Goal: Information Seeking & Learning: Learn about a topic

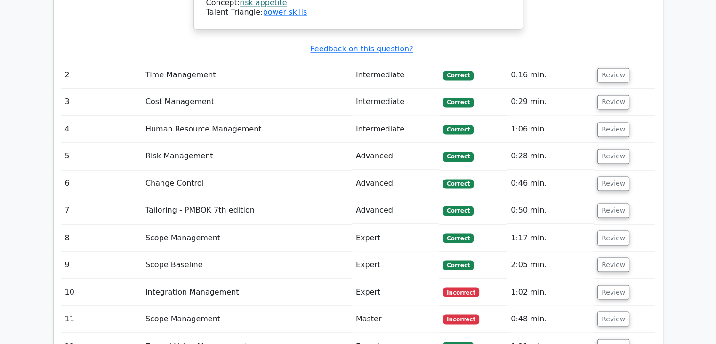
scroll to position [1556, 0]
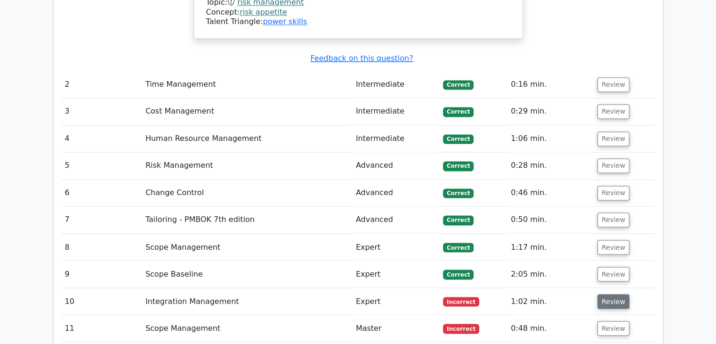
click at [613, 294] on button "Review" at bounding box center [614, 301] width 32 height 15
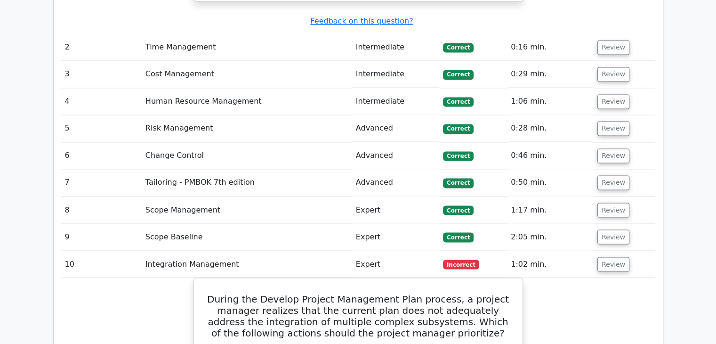
scroll to position [1630, 0]
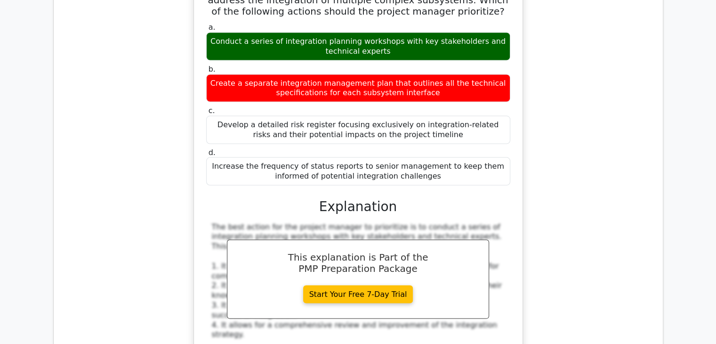
scroll to position [1935, 0]
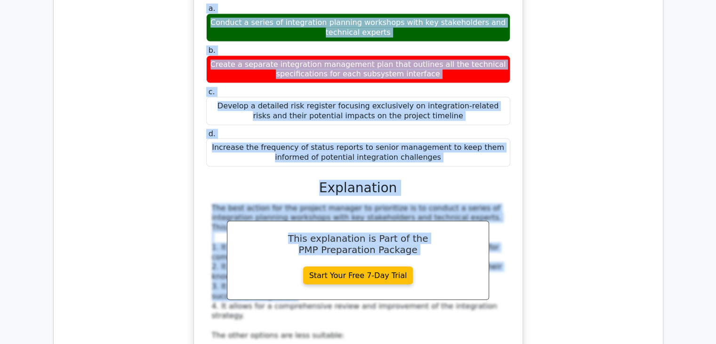
drag, startPoint x: 639, startPoint y: 208, endPoint x: 723, endPoint y: 280, distance: 111.2
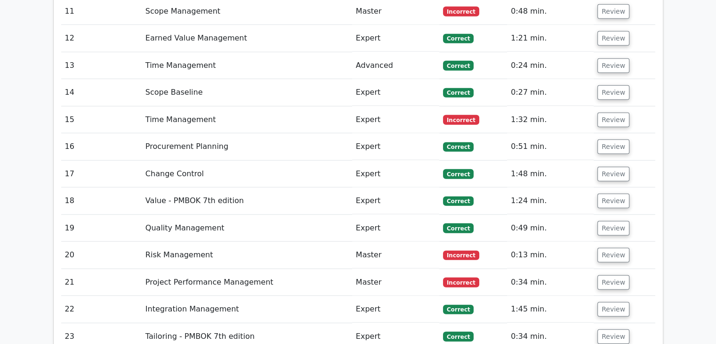
scroll to position [2565, 0]
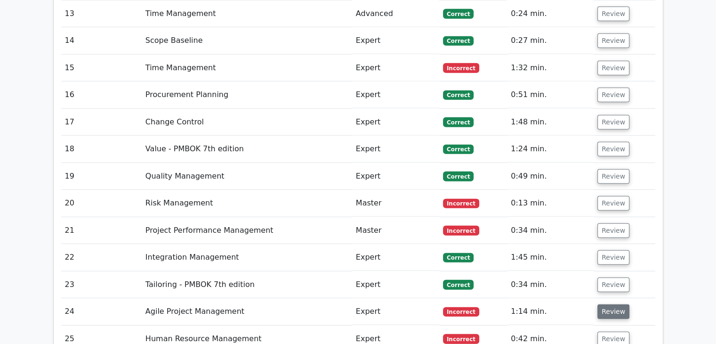
click at [606, 304] on button "Review" at bounding box center [614, 311] width 32 height 15
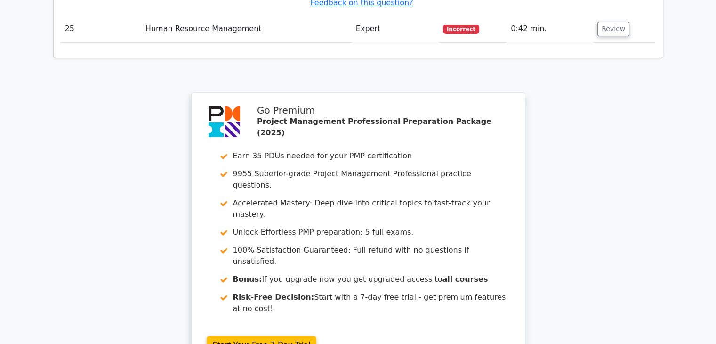
scroll to position [3495, 0]
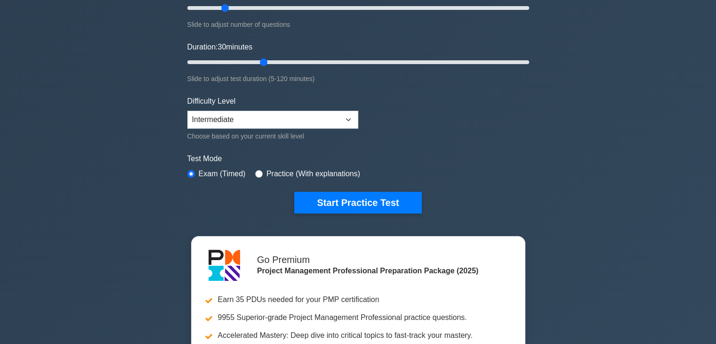
scroll to position [194, 0]
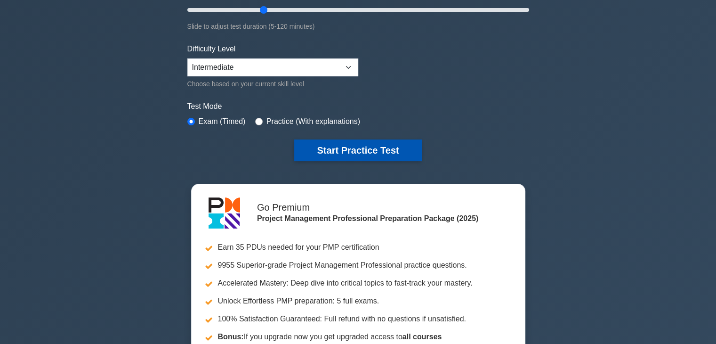
click at [374, 151] on button "Start Practice Test" at bounding box center [357, 150] width 127 height 22
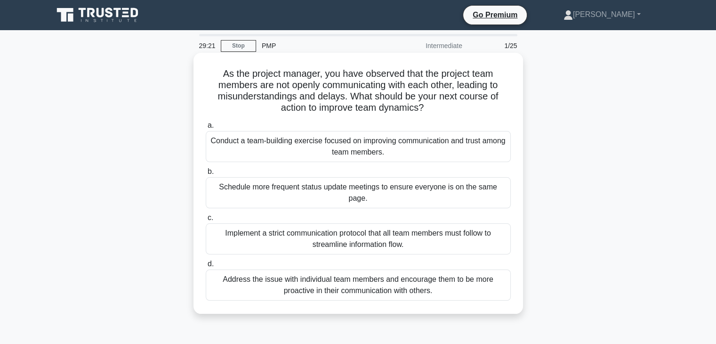
click at [357, 143] on div "Conduct a team-building exercise focused on improving communication and trust a…" at bounding box center [358, 146] width 305 height 31
click at [206, 129] on input "a. Conduct a team-building exercise focused on improving communication and trus…" at bounding box center [206, 125] width 0 height 6
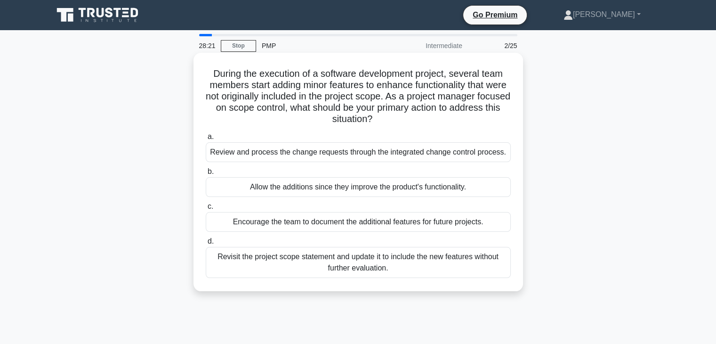
click at [450, 224] on div "Encourage the team to document the additional features for future projects." at bounding box center [358, 222] width 305 height 20
click at [206, 210] on input "c. Encourage the team to document the additional features for future projects." at bounding box center [206, 206] width 0 height 6
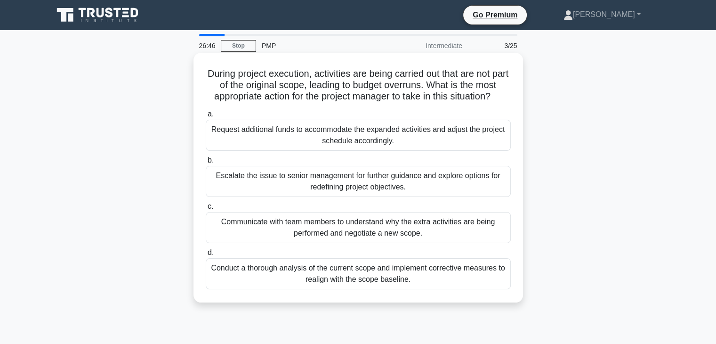
click at [470, 234] on div "Communicate with team members to understand why the extra activities are being …" at bounding box center [358, 227] width 305 height 31
click at [206, 210] on input "c. Communicate with team members to understand why the extra activities are bei…" at bounding box center [206, 206] width 0 height 6
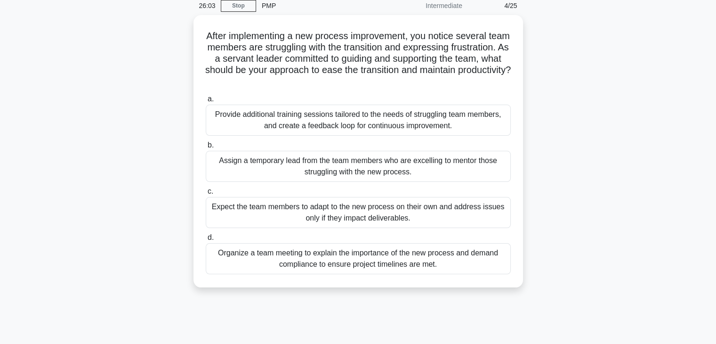
scroll to position [44, 0]
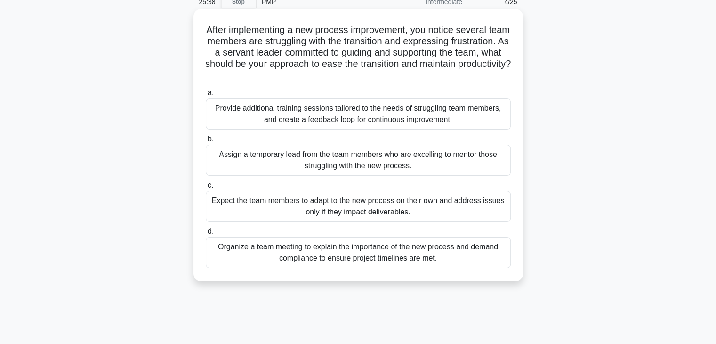
click at [453, 120] on div "Provide additional training sessions tailored to the needs of struggling team m…" at bounding box center [358, 113] width 305 height 31
click at [206, 96] on input "a. Provide additional training sessions tailored to the needs of struggling tea…" at bounding box center [206, 93] width 0 height 6
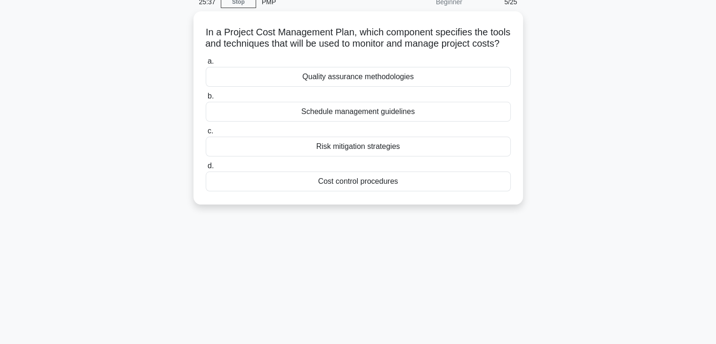
scroll to position [0, 0]
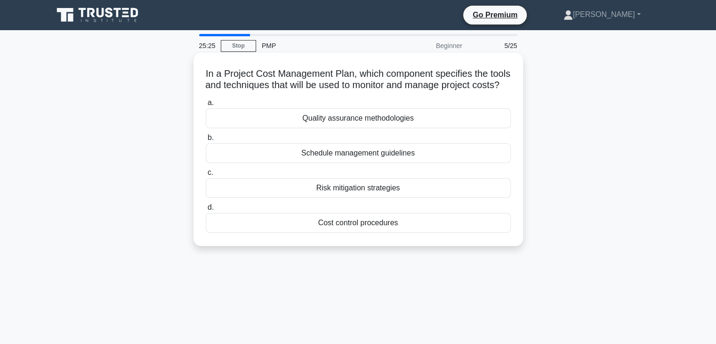
click at [381, 233] on div "Cost control procedures" at bounding box center [358, 223] width 305 height 20
click at [206, 211] on input "d. Cost control procedures" at bounding box center [206, 207] width 0 height 6
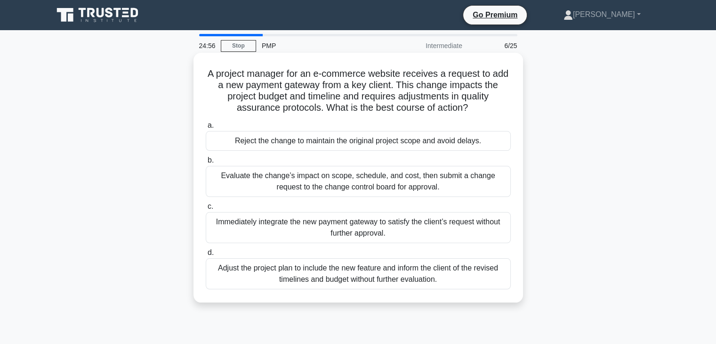
click at [429, 186] on div "Evaluate the change’s impact on scope, schedule, and cost, then submit a change…" at bounding box center [358, 181] width 305 height 31
click at [206, 163] on input "b. Evaluate the change’s impact on scope, schedule, and cost, then submit a cha…" at bounding box center [206, 160] width 0 height 6
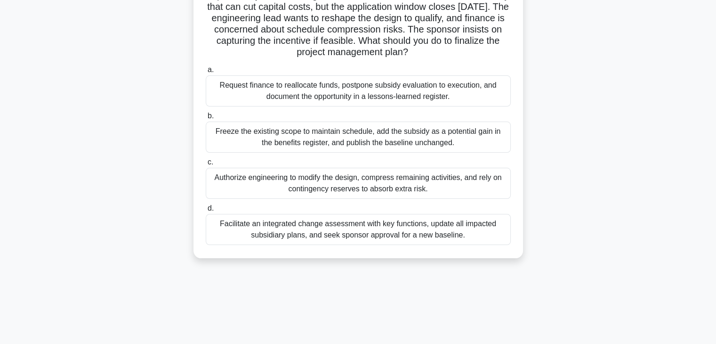
scroll to position [96, 0]
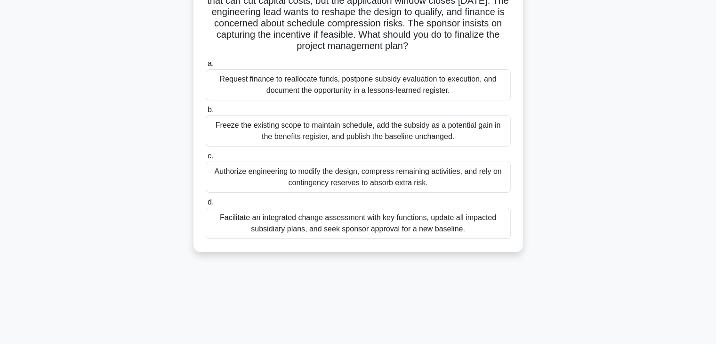
click at [446, 228] on div "Facilitate an integrated change assessment with key functions, update all impac…" at bounding box center [358, 223] width 305 height 31
click at [206, 205] on input "d. Facilitate an integrated change assessment with key functions, update all im…" at bounding box center [206, 202] width 0 height 6
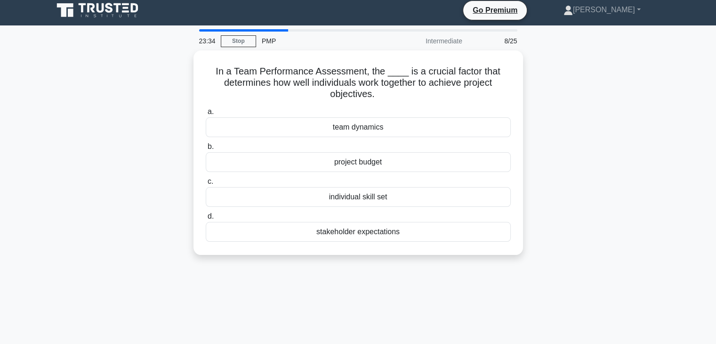
scroll to position [0, 0]
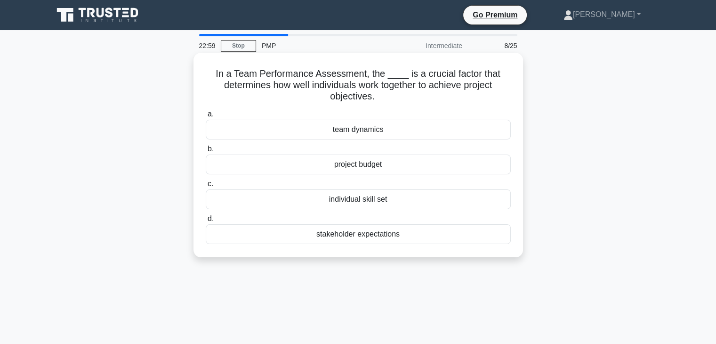
click at [388, 133] on div "team dynamics" at bounding box center [358, 130] width 305 height 20
click at [206, 117] on input "a. team dynamics" at bounding box center [206, 114] width 0 height 6
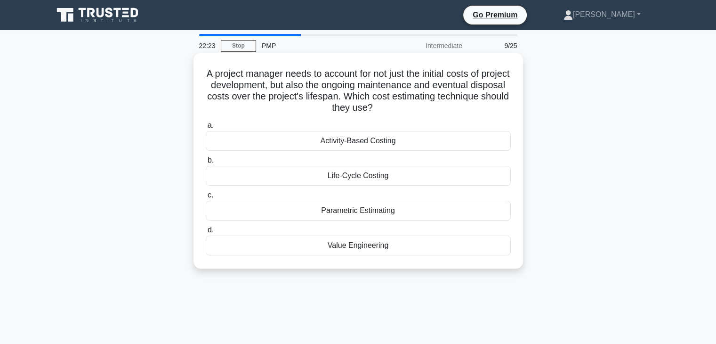
click at [411, 175] on div "Life-Cycle Costing" at bounding box center [358, 176] width 305 height 20
click at [206, 163] on input "b. Life-Cycle Costing" at bounding box center [206, 160] width 0 height 6
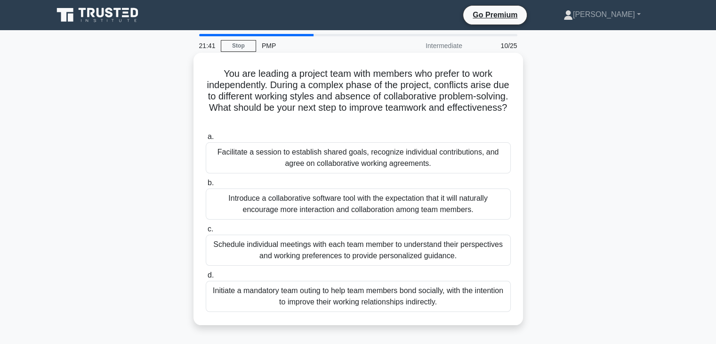
click at [411, 163] on div "Facilitate a session to establish shared goals, recognize individual contributi…" at bounding box center [358, 157] width 305 height 31
click at [206, 140] on input "a. Facilitate a session to establish shared goals, recognize individual contrib…" at bounding box center [206, 137] width 0 height 6
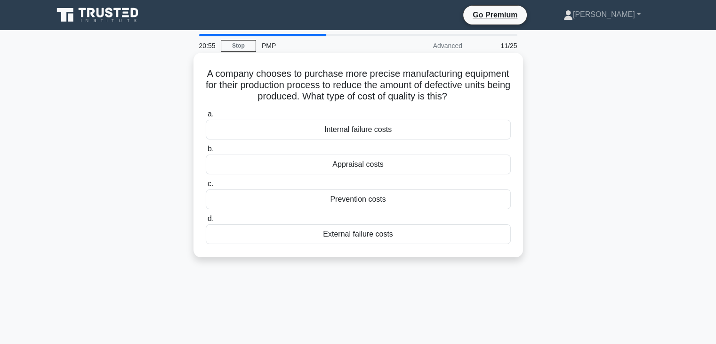
click at [411, 130] on div "Internal failure costs" at bounding box center [358, 130] width 305 height 20
click at [206, 117] on input "a. Internal failure costs" at bounding box center [206, 114] width 0 height 6
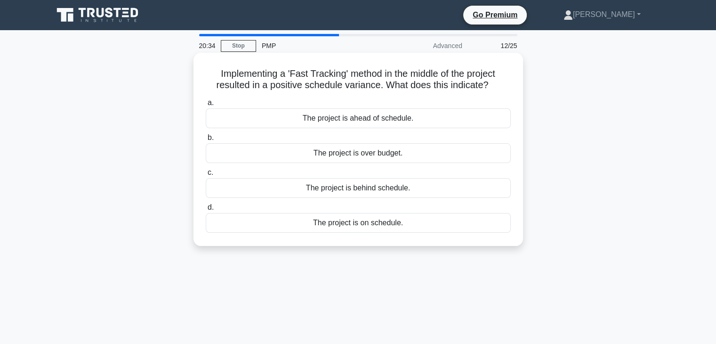
click at [414, 118] on div "The project is ahead of schedule." at bounding box center [358, 118] width 305 height 20
click at [206, 106] on input "a. The project is ahead of schedule." at bounding box center [206, 103] width 0 height 6
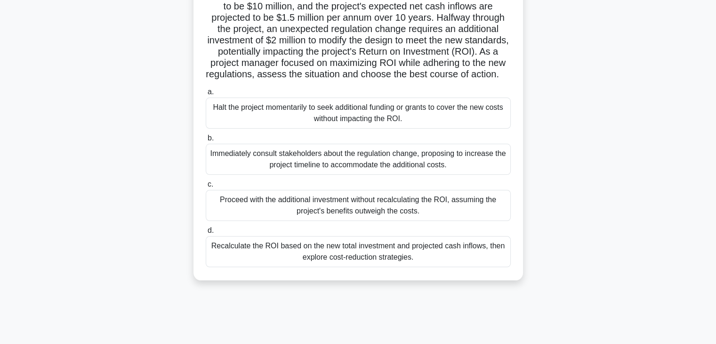
scroll to position [95, 0]
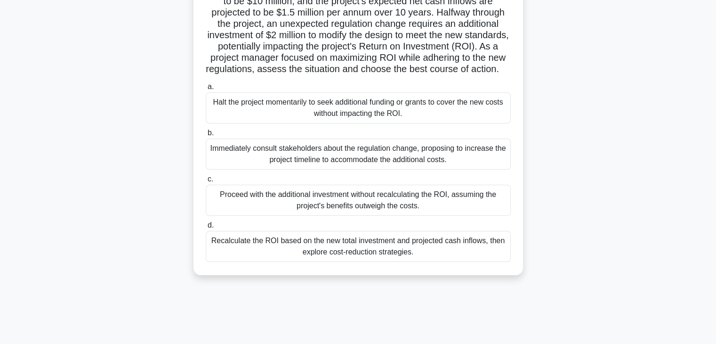
click at [439, 260] on div "Recalculate the ROI based on the new total investment and projected cash inflow…" at bounding box center [358, 246] width 305 height 31
click at [206, 228] on input "d. Recalculate the ROI based on the new total investment and projected cash inf…" at bounding box center [206, 225] width 0 height 6
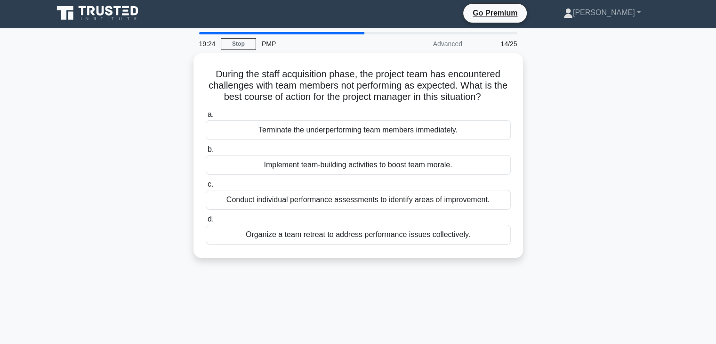
scroll to position [0, 0]
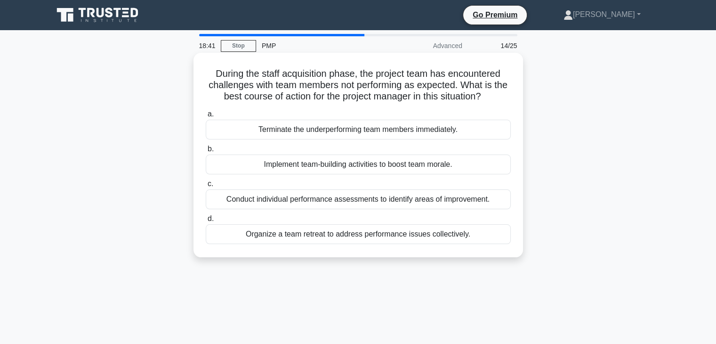
click at [463, 201] on div "Conduct individual performance assessments to identify areas of improvement." at bounding box center [358, 199] width 305 height 20
click at [206, 187] on input "c. Conduct individual performance assessments to identify areas of improvement." at bounding box center [206, 184] width 0 height 6
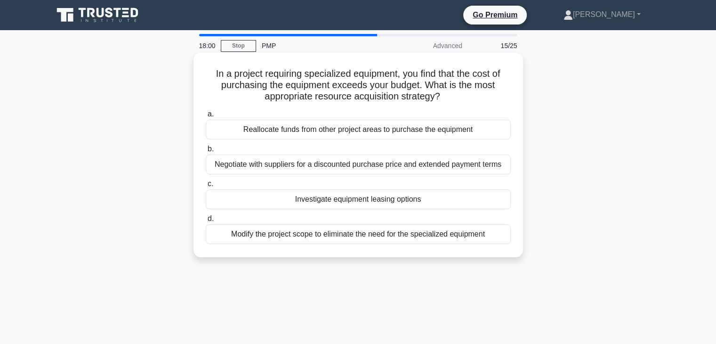
click at [426, 131] on div "Reallocate funds from other project areas to purchase the equipment" at bounding box center [358, 130] width 305 height 20
click at [206, 117] on input "a. Reallocate funds from other project areas to purchase the equipment" at bounding box center [206, 114] width 0 height 6
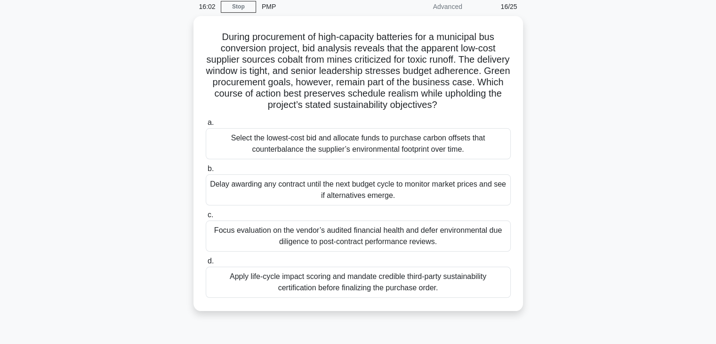
scroll to position [45, 0]
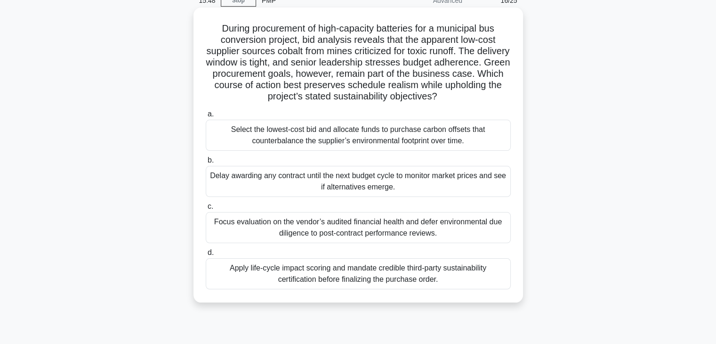
click at [449, 145] on div "Select the lowest-cost bid and allocate funds to purchase carbon offsets that c…" at bounding box center [358, 135] width 305 height 31
click at [206, 117] on input "a. Select the lowest-cost bid and allocate funds to purchase carbon offsets tha…" at bounding box center [206, 114] width 0 height 6
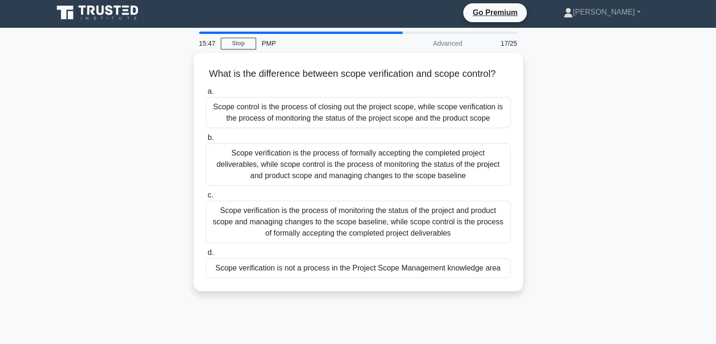
scroll to position [0, 0]
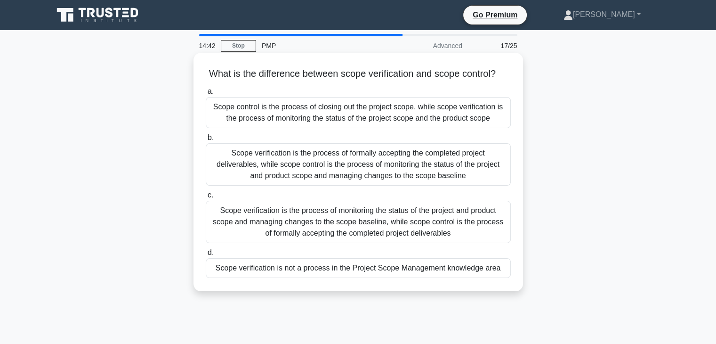
click at [444, 183] on div "Scope verification is the process of formally accepting the completed project d…" at bounding box center [358, 164] width 305 height 42
click at [206, 141] on input "b. Scope verification is the process of formally accepting the completed projec…" at bounding box center [206, 138] width 0 height 6
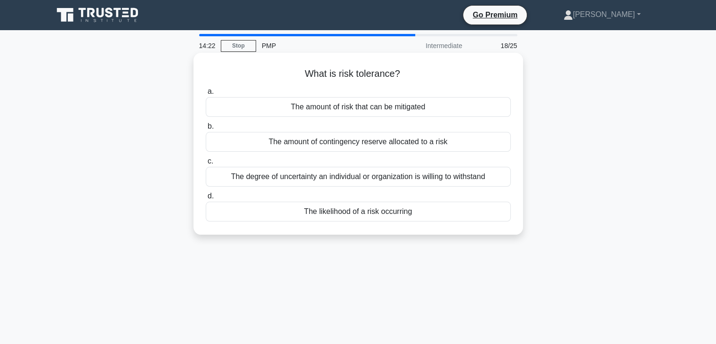
click at [439, 107] on div "The amount of risk that can be mitigated" at bounding box center [358, 107] width 305 height 20
click at [206, 95] on input "a. The amount of risk that can be mitigated" at bounding box center [206, 92] width 0 height 6
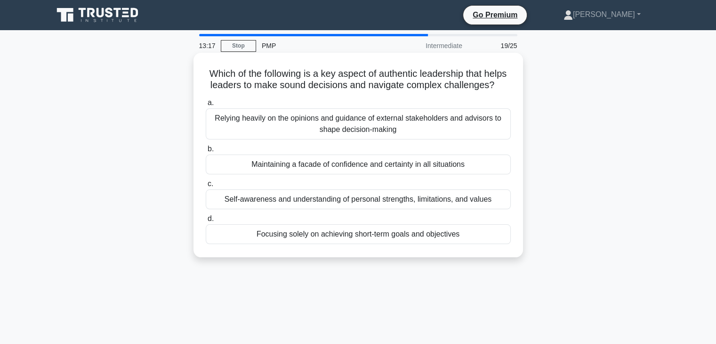
click at [426, 174] on div "Maintaining a facade of confidence and certainty in all situations" at bounding box center [358, 164] width 305 height 20
click at [206, 152] on input "b. Maintaining a facade of confidence and certainty in all situations" at bounding box center [206, 149] width 0 height 6
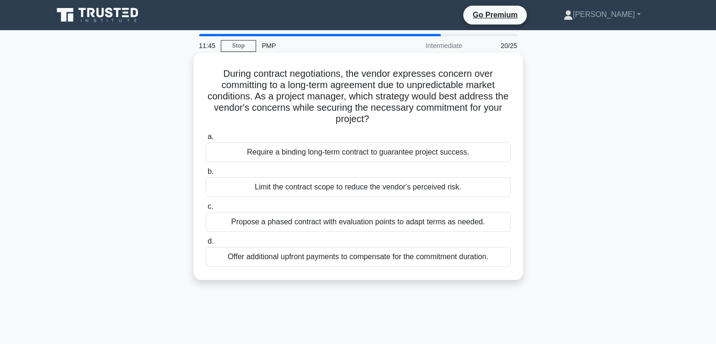
click at [475, 191] on div "Limit the contract scope to reduce the vendor's perceived risk." at bounding box center [358, 187] width 305 height 20
click at [206, 175] on input "b. Limit the contract scope to reduce the vendor's perceived risk." at bounding box center [206, 172] width 0 height 6
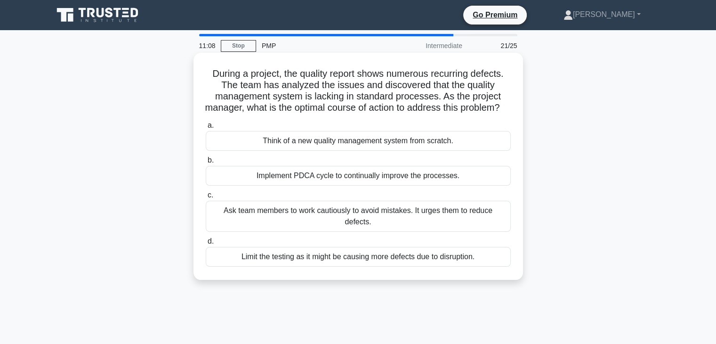
click at [452, 186] on div "Implement PDCA cycle to continually improve the processes." at bounding box center [358, 176] width 305 height 20
click at [206, 163] on input "b. Implement PDCA cycle to continually improve the processes." at bounding box center [206, 160] width 0 height 6
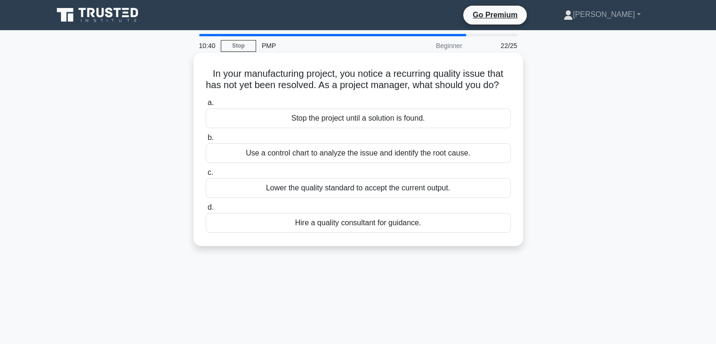
click at [473, 161] on div "Use a control chart to analyze the issue and identify the root cause." at bounding box center [358, 153] width 305 height 20
click at [206, 141] on input "b. Use a control chart to analyze the issue and identify the root cause." at bounding box center [206, 138] width 0 height 6
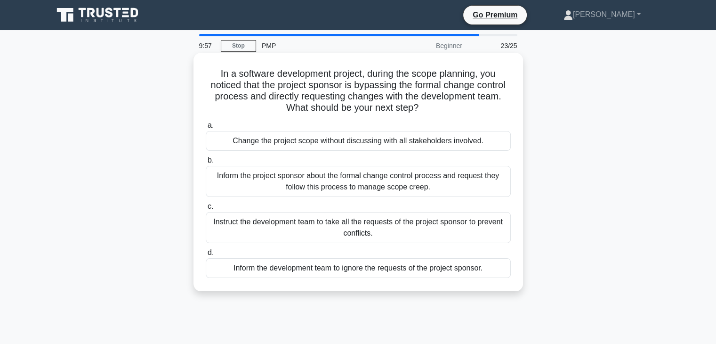
click at [376, 181] on div "Inform the project sponsor about the formal change control process and request …" at bounding box center [358, 181] width 305 height 31
click at [206, 163] on input "b. Inform the project sponsor about the formal change control process and reque…" at bounding box center [206, 160] width 0 height 6
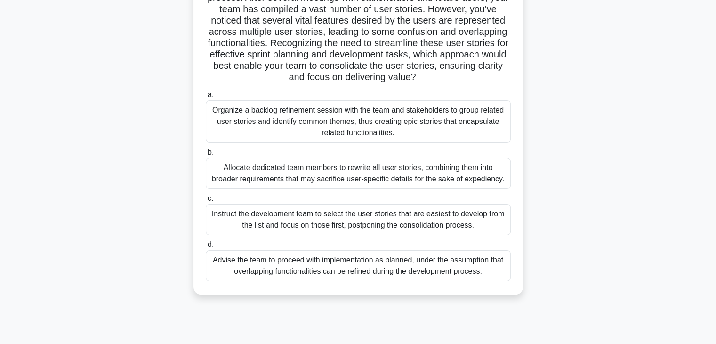
scroll to position [151, 0]
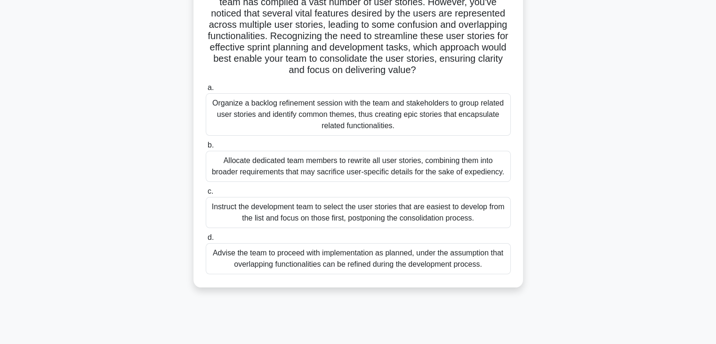
click at [430, 127] on div "Organize a backlog refinement session with the team and stakeholders to group r…" at bounding box center [358, 114] width 305 height 42
click at [206, 91] on input "a. Organize a backlog refinement session with the team and stakeholders to grou…" at bounding box center [206, 88] width 0 height 6
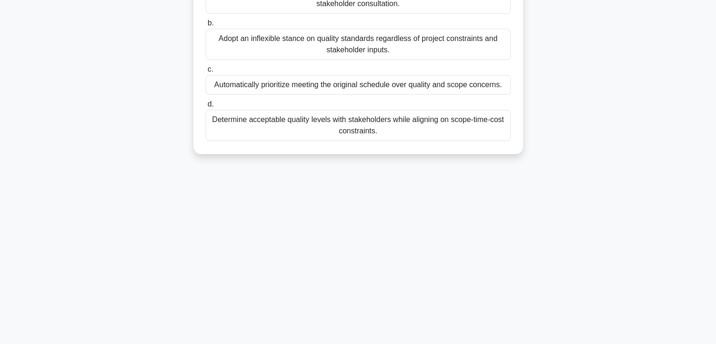
scroll to position [0, 0]
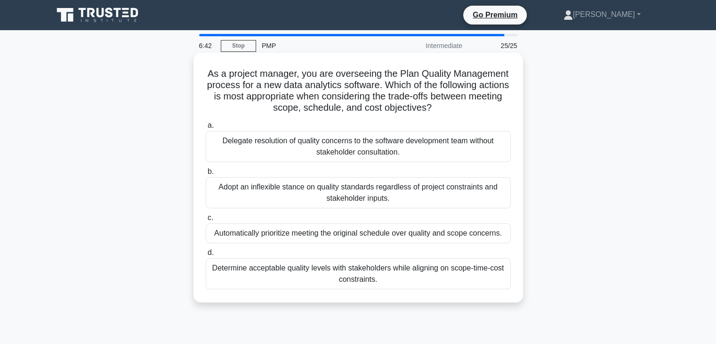
click at [406, 283] on div "Determine acceptable quality levels with stakeholders while aligning on scope-t…" at bounding box center [358, 273] width 305 height 31
click at [206, 256] on input "d. Determine acceptable quality levels with stakeholders while aligning on scop…" at bounding box center [206, 253] width 0 height 6
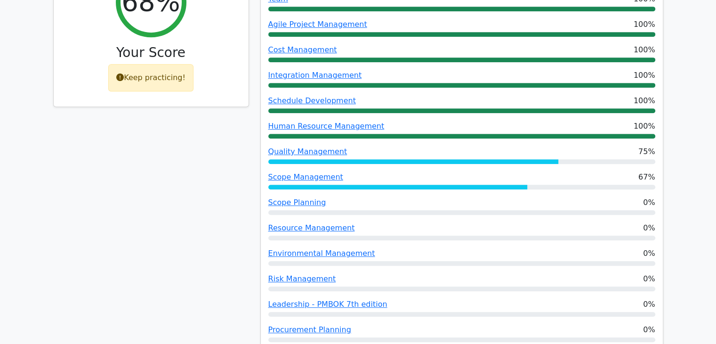
scroll to position [469, 0]
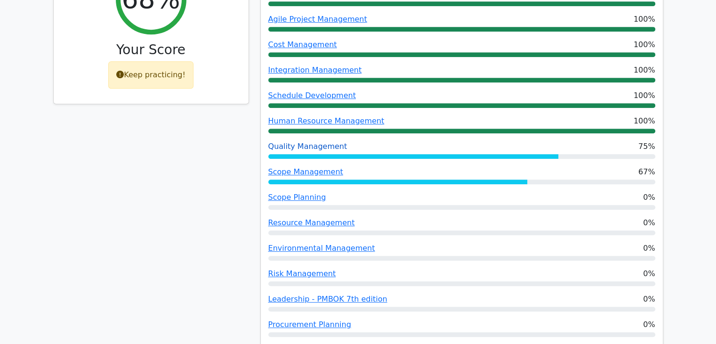
click at [310, 142] on link "Quality Management" at bounding box center [307, 146] width 79 height 9
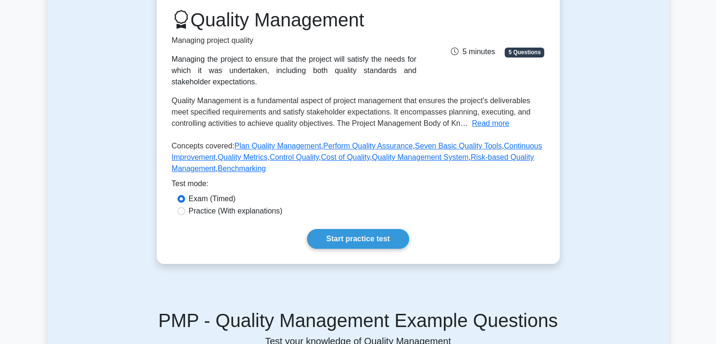
scroll to position [114, 0]
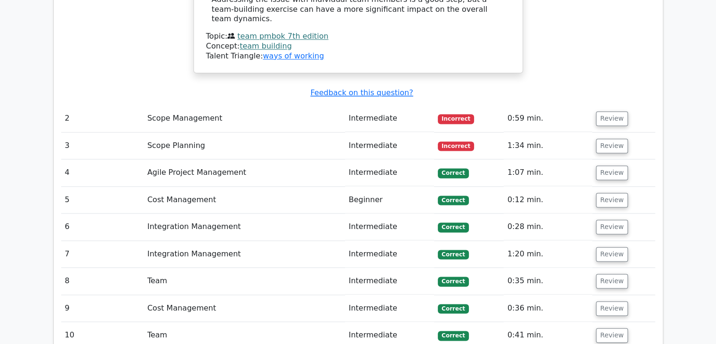
scroll to position [1437, 0]
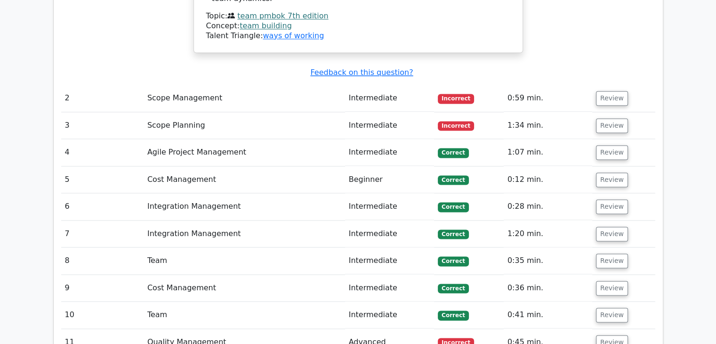
click at [458, 94] on span "Incorrect" at bounding box center [456, 98] width 36 height 9
click at [602, 91] on button "Review" at bounding box center [612, 98] width 32 height 15
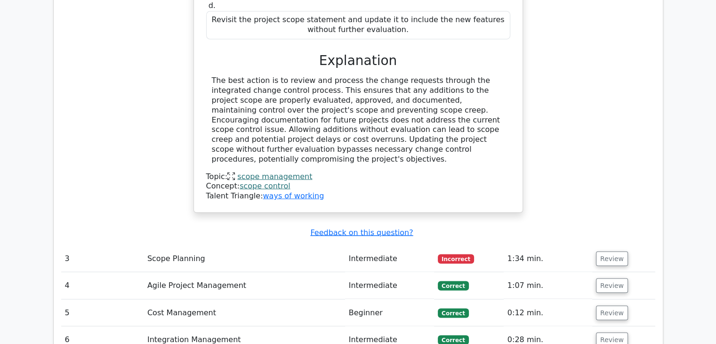
scroll to position [1850, 0]
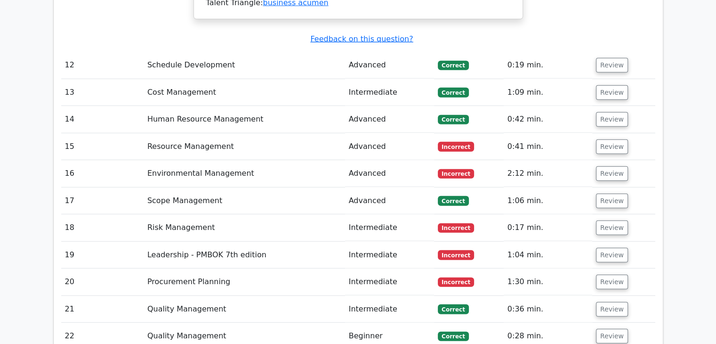
scroll to position [2592, 0]
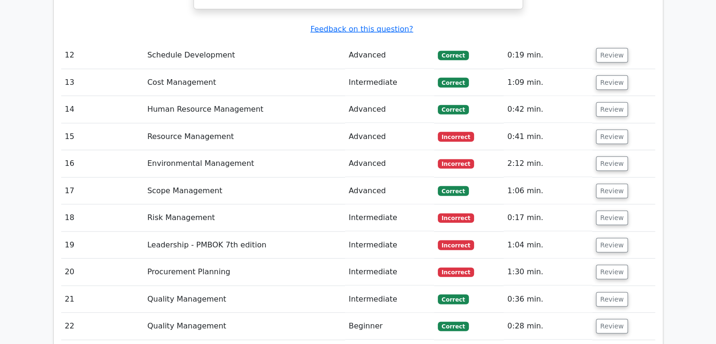
click at [454, 159] on span "Incorrect" at bounding box center [456, 163] width 36 height 9
click at [608, 156] on button "Review" at bounding box center [612, 163] width 32 height 15
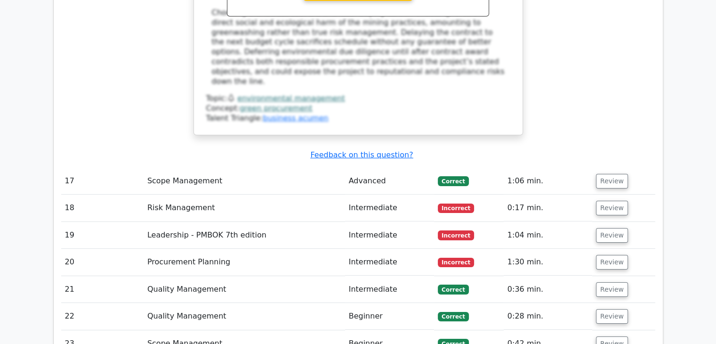
scroll to position [3177, 0]
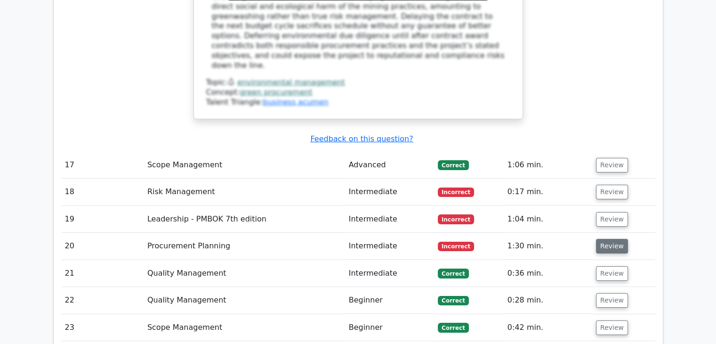
click at [609, 239] on button "Review" at bounding box center [612, 246] width 32 height 15
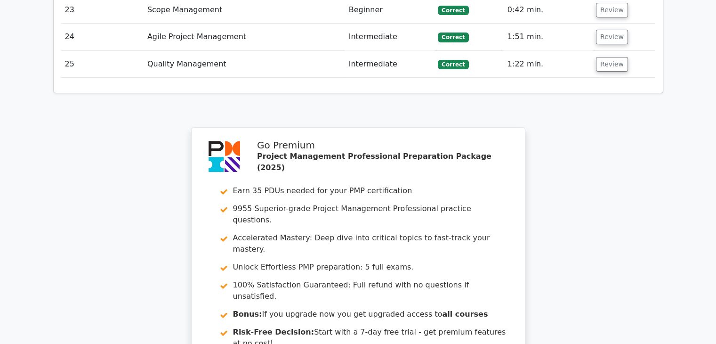
scroll to position [3946, 0]
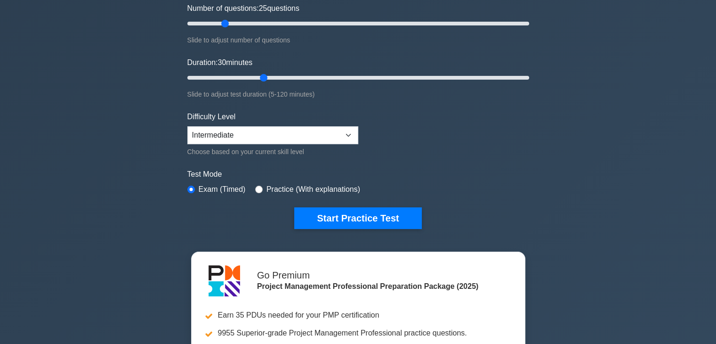
scroll to position [62, 0]
